Goal: Task Accomplishment & Management: Use online tool/utility

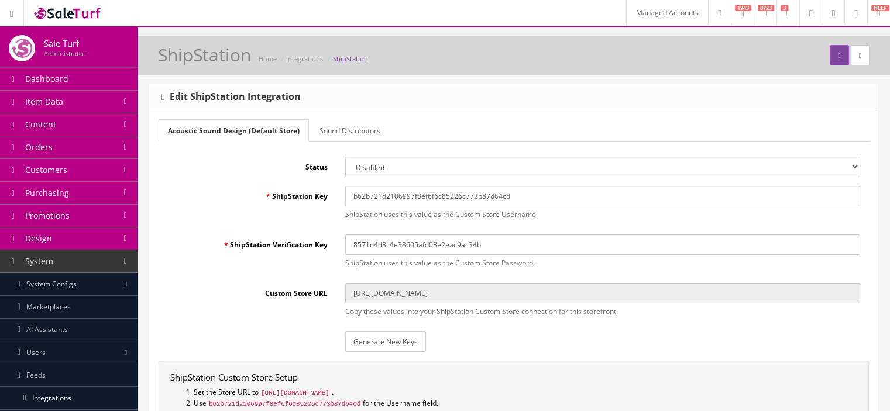
click at [830, 19] on link at bounding box center [832, 13] width 23 height 26
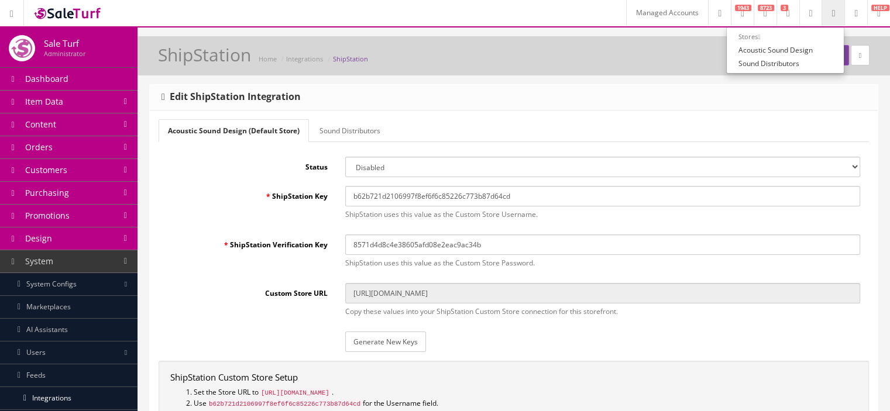
click at [632, 12] on link "Managed Accounts" at bounding box center [667, 13] width 82 height 26
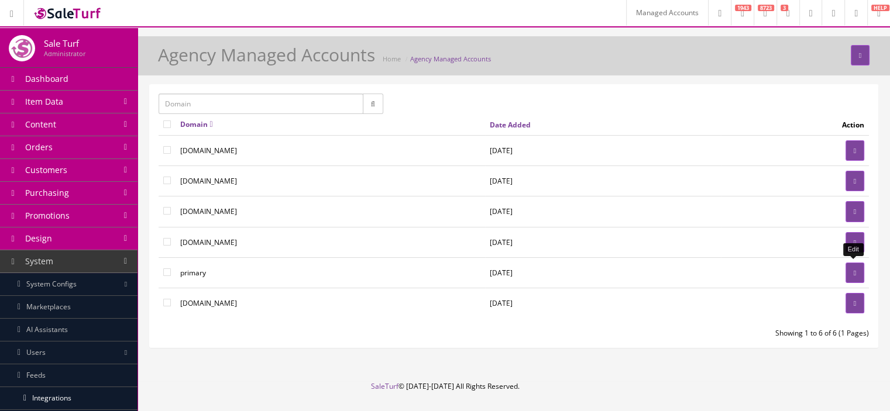
click at [857, 273] on link at bounding box center [854, 273] width 19 height 20
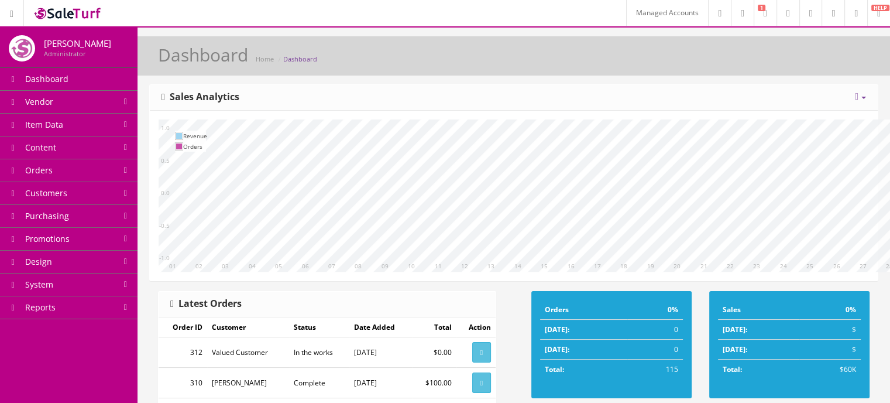
click at [105, 290] on link "System" at bounding box center [68, 284] width 137 height 23
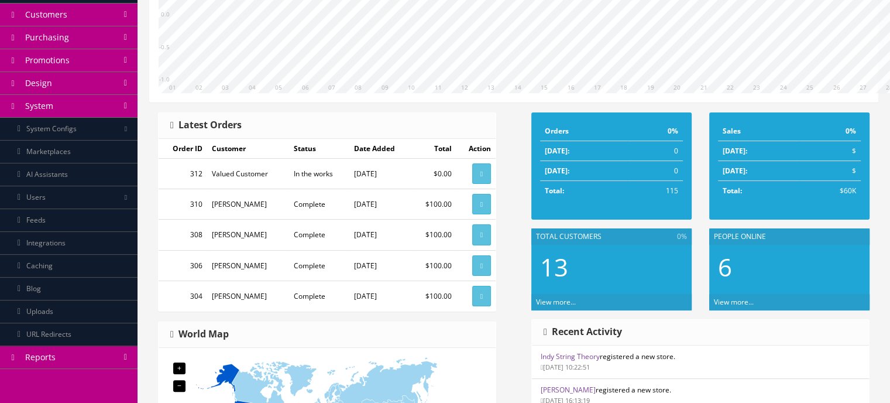
scroll to position [187, 0]
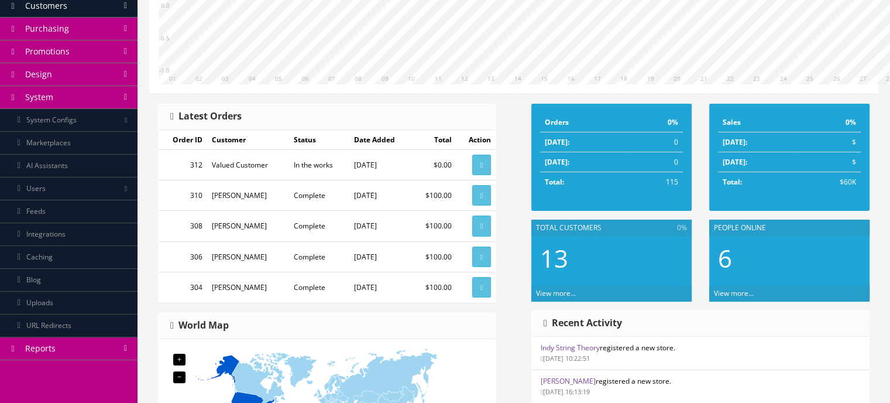
click at [61, 238] on link "Integrations" at bounding box center [68, 234] width 137 height 23
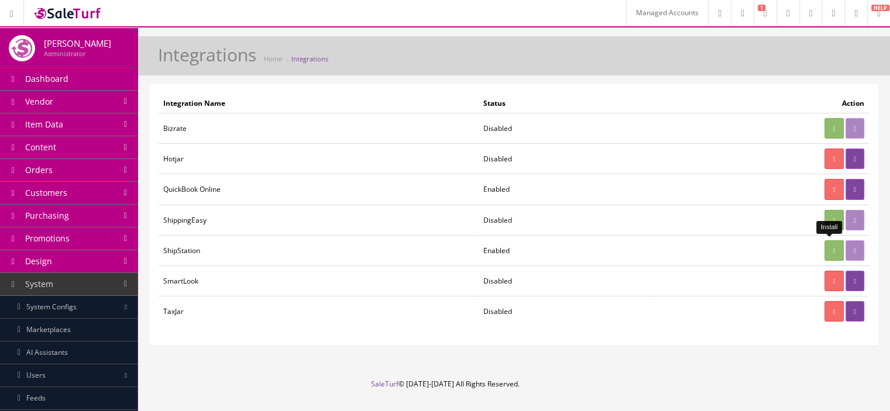
click at [833, 250] on icon at bounding box center [834, 250] width 2 height 7
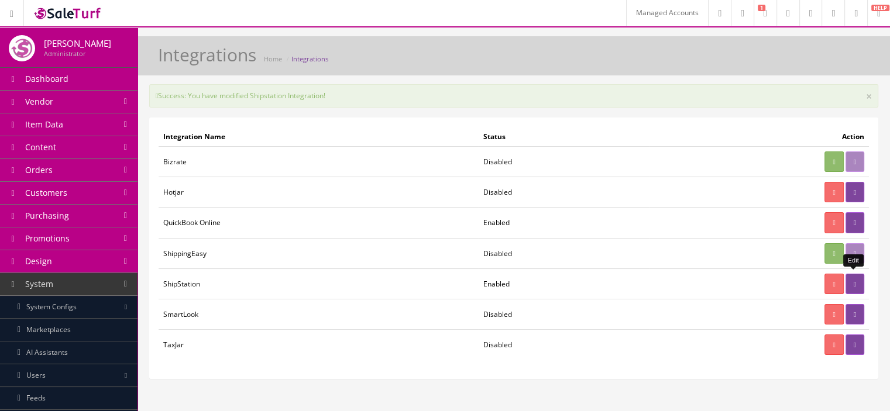
click at [855, 281] on icon at bounding box center [855, 284] width 2 height 7
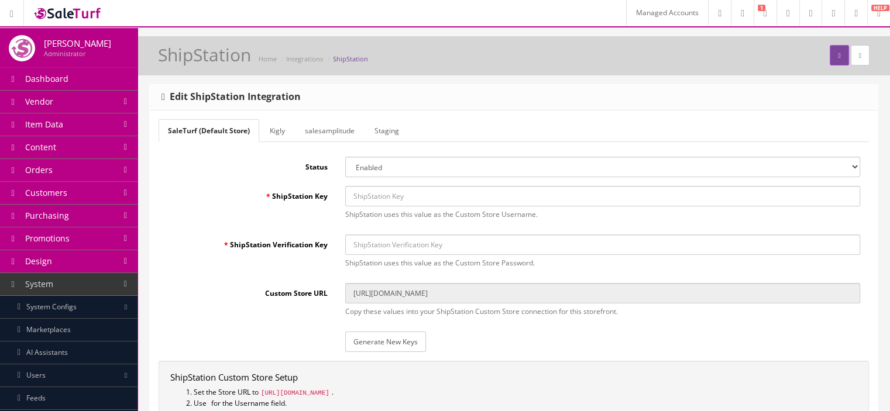
click at [372, 343] on link "Generate New Keys" at bounding box center [385, 342] width 81 height 20
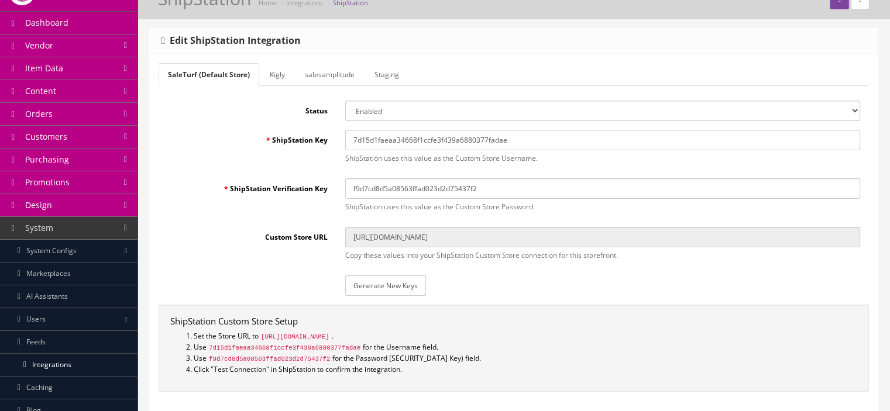
scroll to position [56, 0]
click at [508, 139] on input "7d15d1faeaa34668f1ccfe3f439a6880377fadae" at bounding box center [602, 140] width 515 height 20
click at [415, 239] on input "https://www.saleturf.com/shipstation/index.php?store_id=0" at bounding box center [602, 237] width 515 height 20
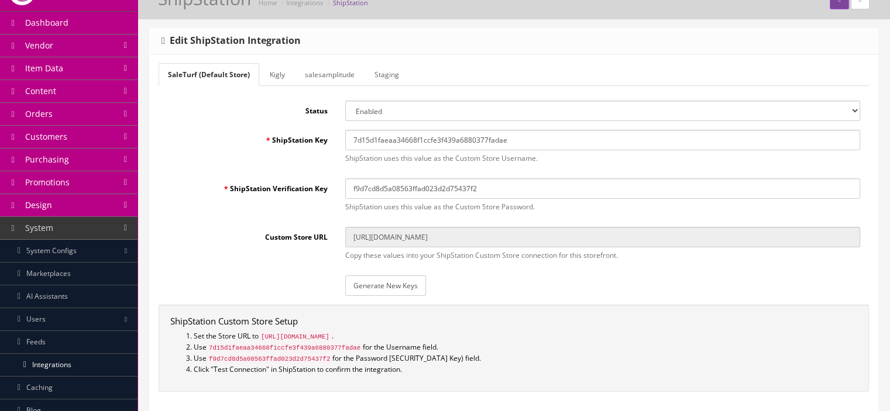
click at [459, 137] on input "7d15d1faeaa34668f1ccfe3f439a6880377fadae" at bounding box center [602, 140] width 515 height 20
click at [435, 196] on input "f9d7cd8d5a08563ffad023d2d75437f2" at bounding box center [602, 188] width 515 height 20
click at [114, 245] on link "System Configs" at bounding box center [68, 251] width 137 height 23
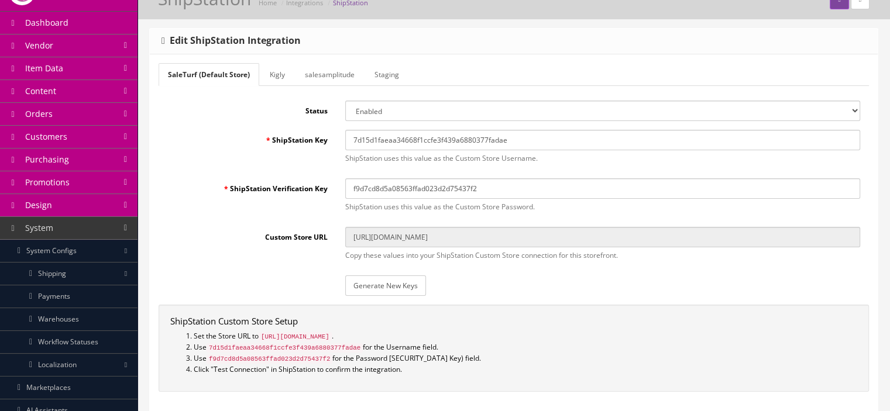
click at [101, 122] on link "Orders" at bounding box center [68, 114] width 137 height 23
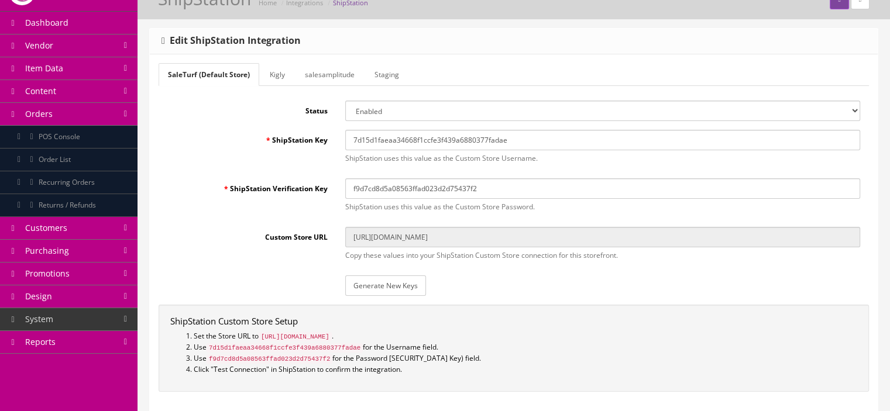
click at [90, 160] on link "Order List" at bounding box center [68, 160] width 137 height 23
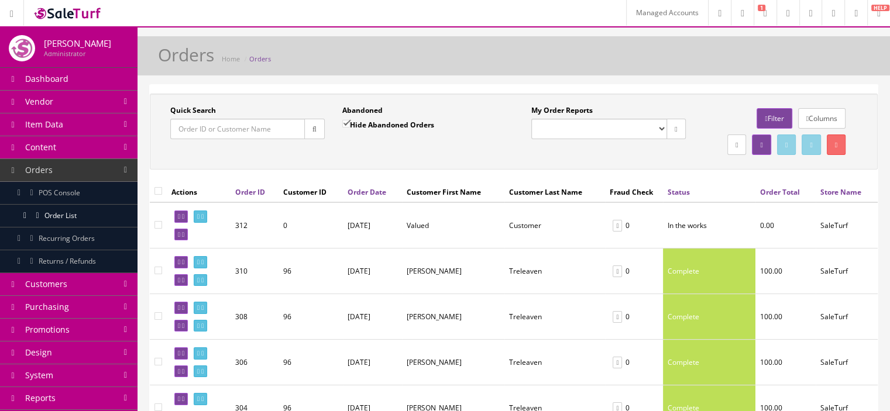
click at [639, 4] on link "Managed Accounts" at bounding box center [667, 13] width 82 height 26
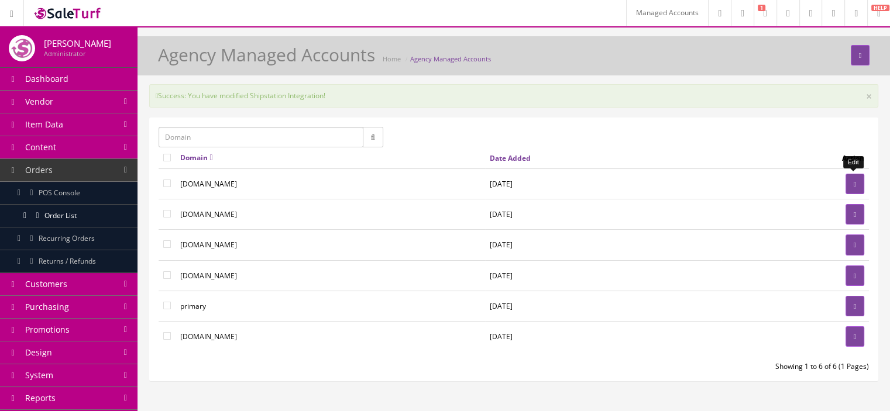
click at [852, 187] on link at bounding box center [854, 184] width 19 height 20
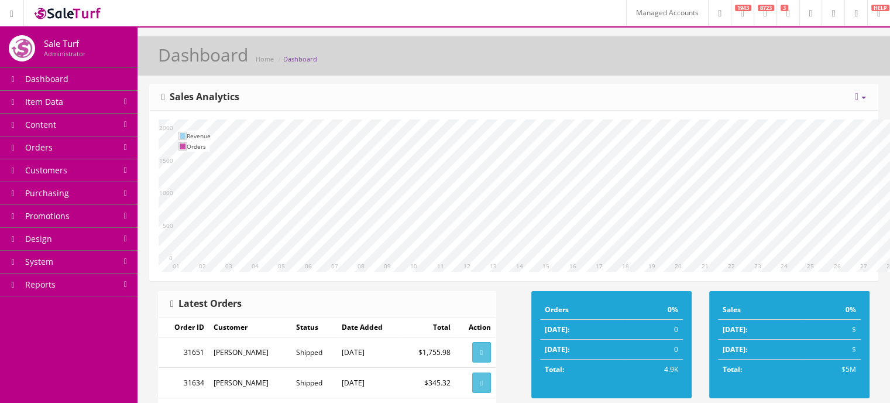
click at [121, 264] on link "System" at bounding box center [68, 261] width 137 height 23
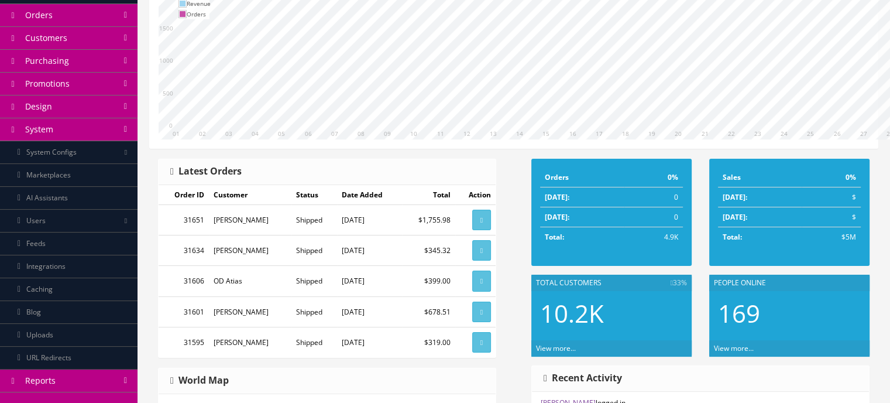
scroll to position [137, 0]
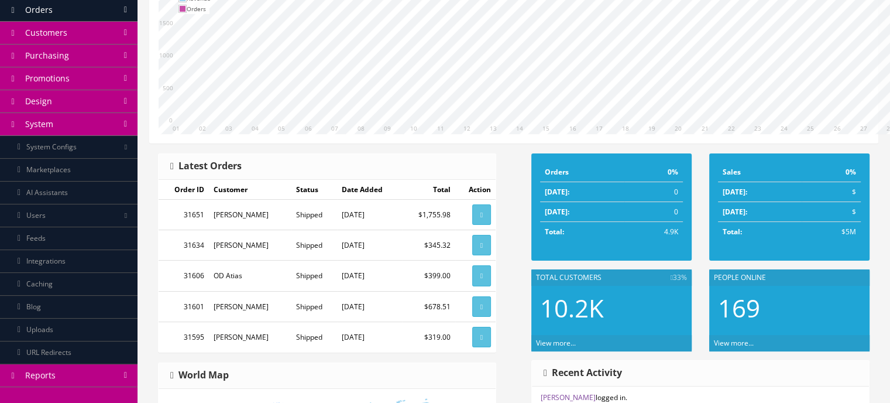
click at [123, 267] on link "Integrations" at bounding box center [68, 261] width 137 height 23
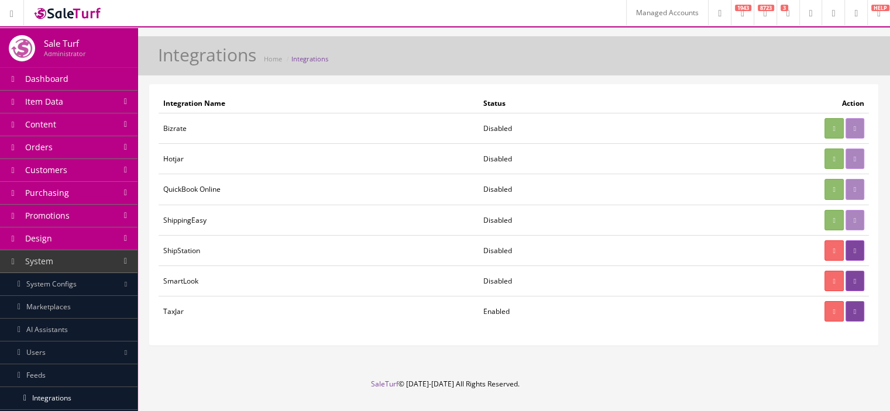
scroll to position [23, 0]
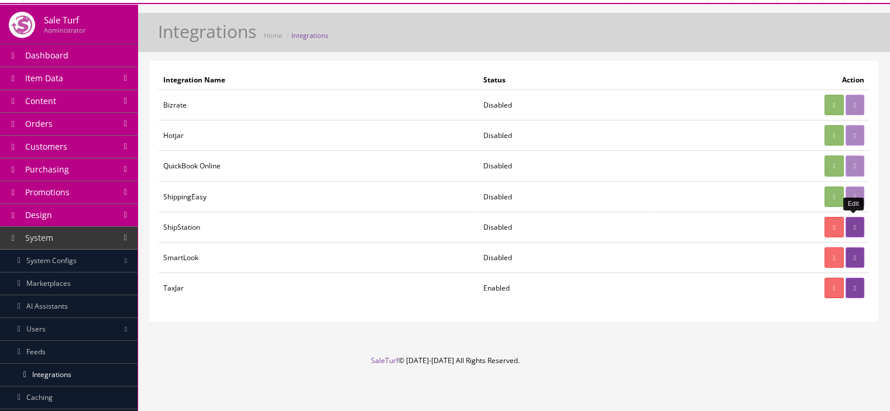
click at [854, 228] on icon at bounding box center [855, 227] width 2 height 7
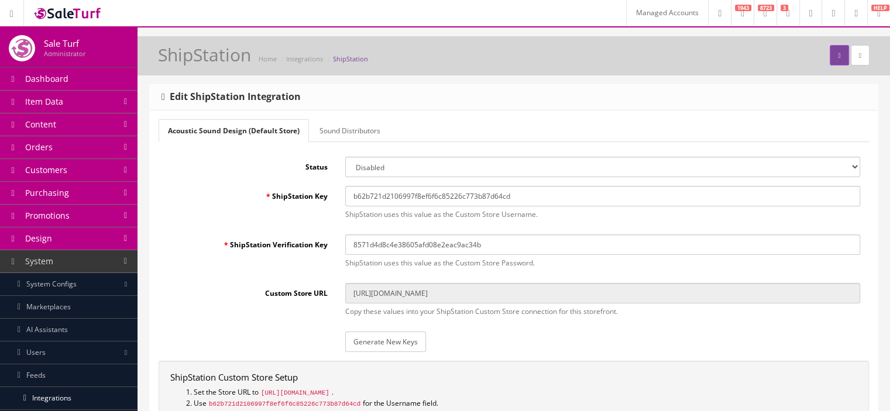
click at [374, 130] on link "Sound Distributors" at bounding box center [350, 130] width 80 height 23
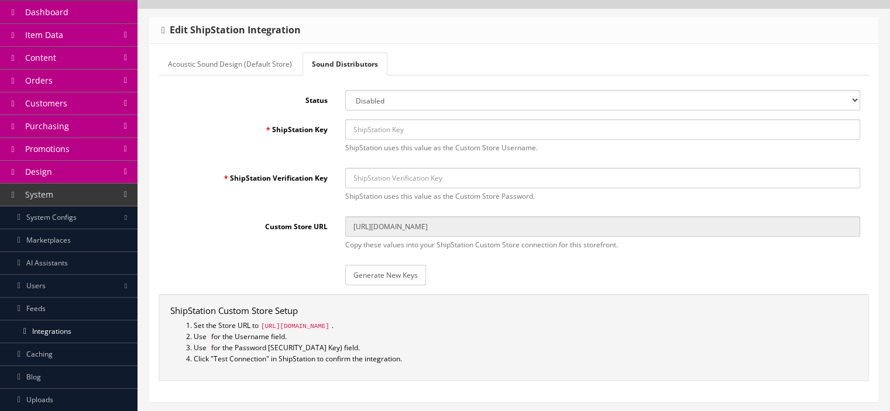
scroll to position [77, 0]
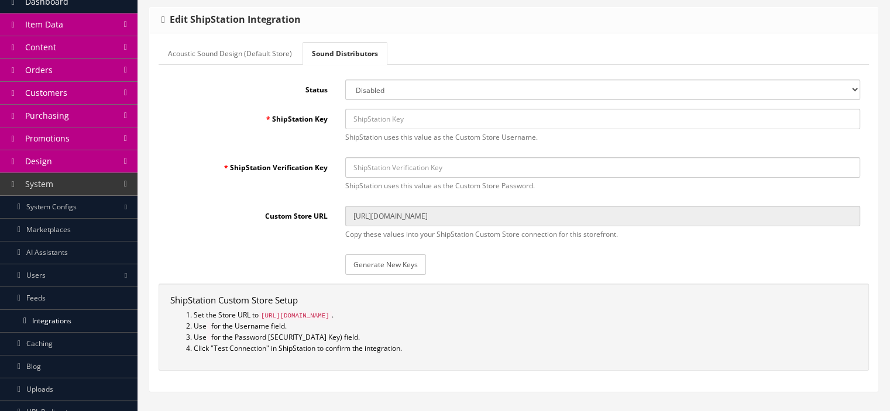
click at [248, 195] on div "ShipStation Verification Key ShipStation uses this value as the Custom Store Pa…" at bounding box center [514, 177] width 710 height 40
click at [219, 62] on link "Acoustic Sound Design (Default Store)" at bounding box center [230, 53] width 143 height 23
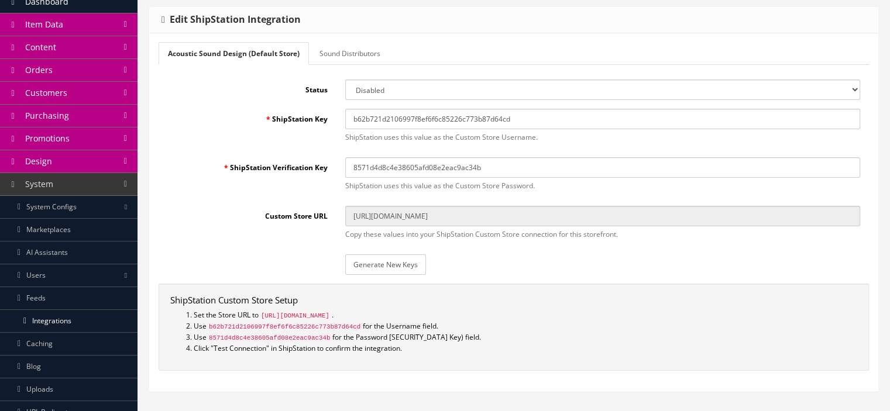
click at [329, 53] on link "Sound Distributors" at bounding box center [350, 53] width 80 height 23
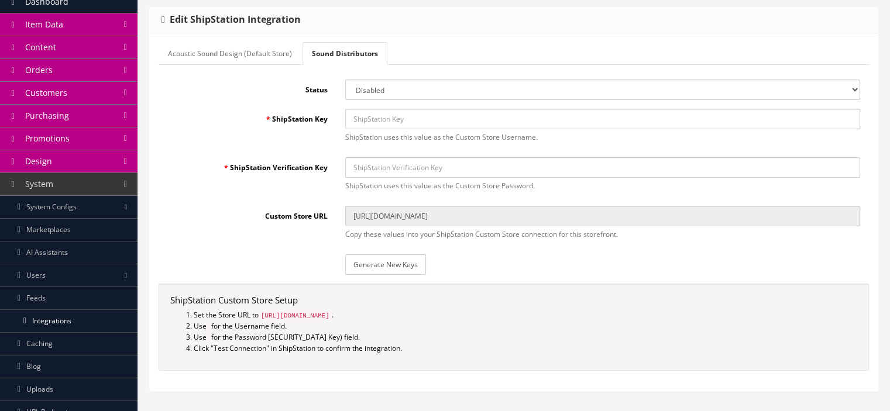
click at [90, 70] on link "Orders" at bounding box center [68, 70] width 137 height 23
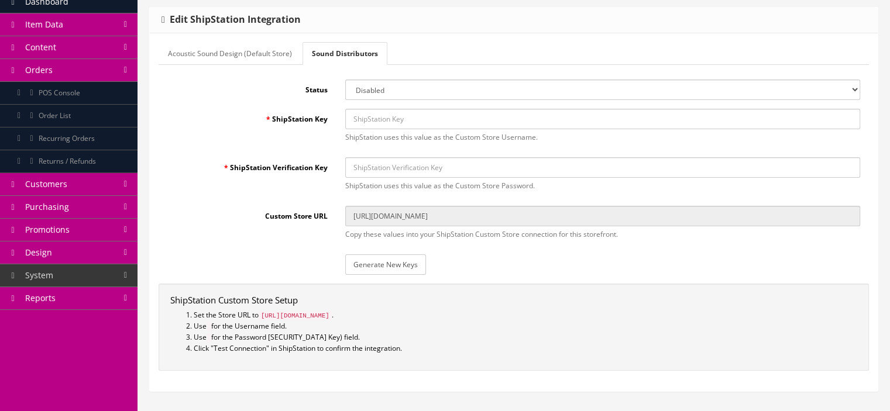
click at [88, 109] on link "Order List" at bounding box center [68, 116] width 137 height 23
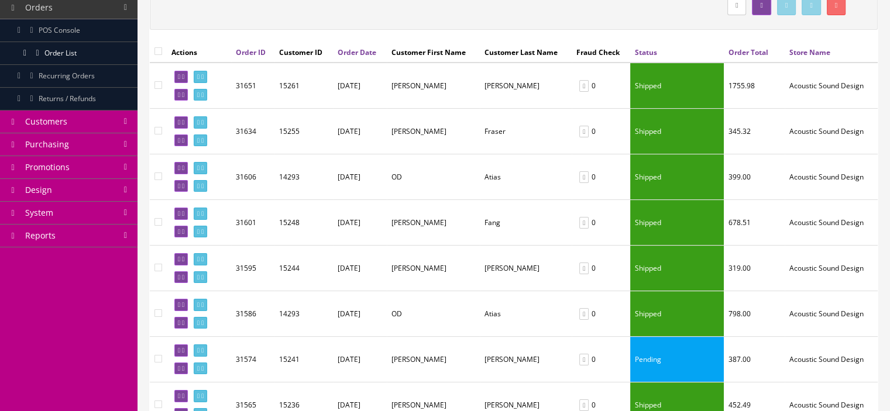
scroll to position [143, 0]
